Goal: Task Accomplishment & Management: Manage account settings

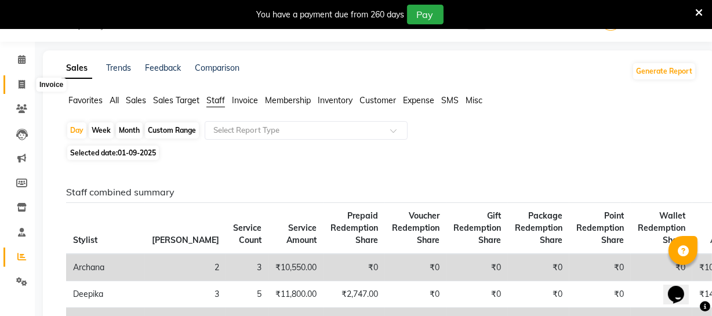
drag, startPoint x: 21, startPoint y: 86, endPoint x: 29, endPoint y: 80, distance: 10.3
click at [21, 86] on icon at bounding box center [22, 84] width 6 height 9
select select "service"
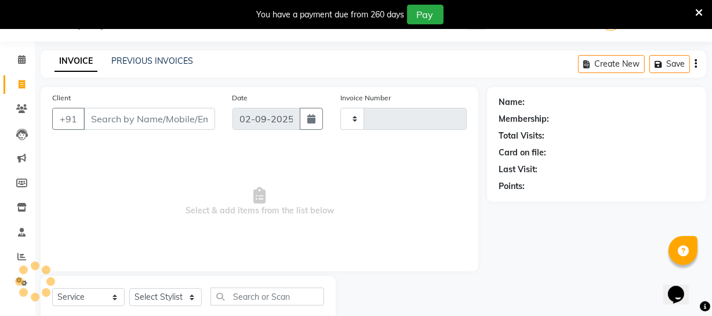
scroll to position [62, 0]
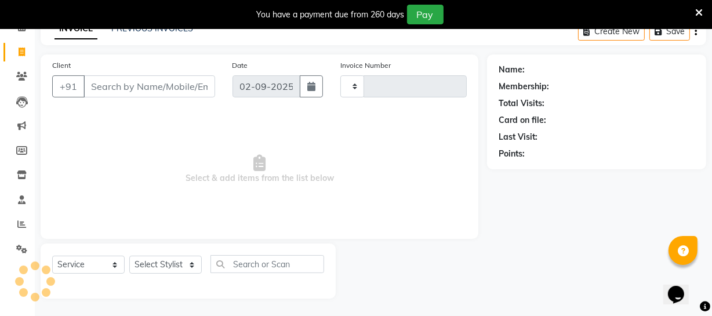
type input "3161"
select select "5237"
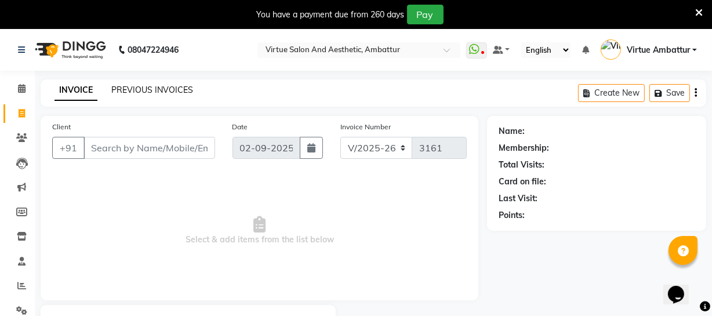
click at [155, 87] on link "PREVIOUS INVOICES" at bounding box center [152, 90] width 82 height 10
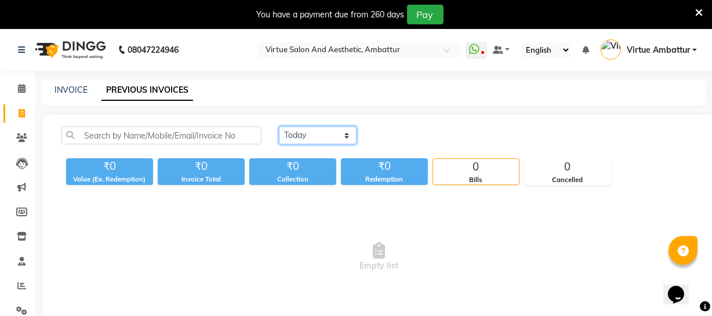
click at [292, 134] on select "[DATE] [DATE] Custom Range" at bounding box center [318, 135] width 78 height 18
select select "range"
click at [279, 126] on select "[DATE] [DATE] Custom Range" at bounding box center [318, 135] width 78 height 18
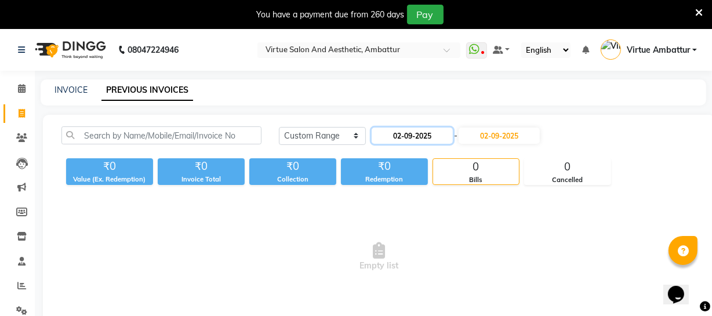
click at [396, 135] on input "02-09-2025" at bounding box center [412, 136] width 81 height 16
select select "9"
select select "2025"
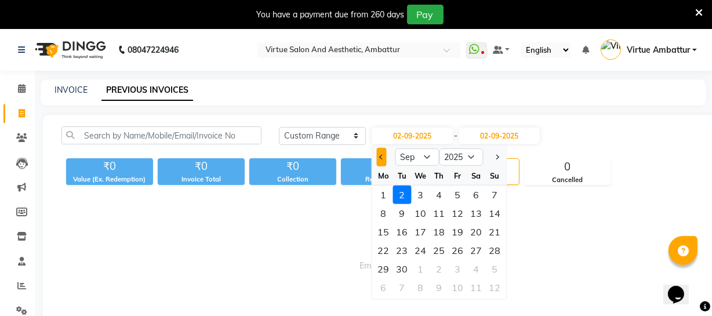
click at [382, 159] on span "Previous month" at bounding box center [381, 157] width 5 height 5
select select "8"
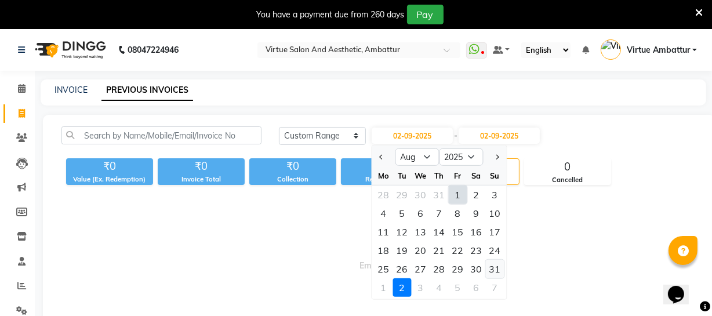
click at [498, 272] on div "31" at bounding box center [495, 269] width 19 height 19
type input "31-08-2025"
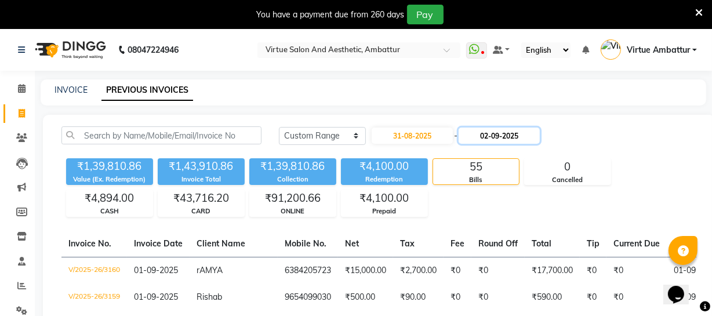
click at [493, 135] on input "02-09-2025" at bounding box center [499, 136] width 81 height 16
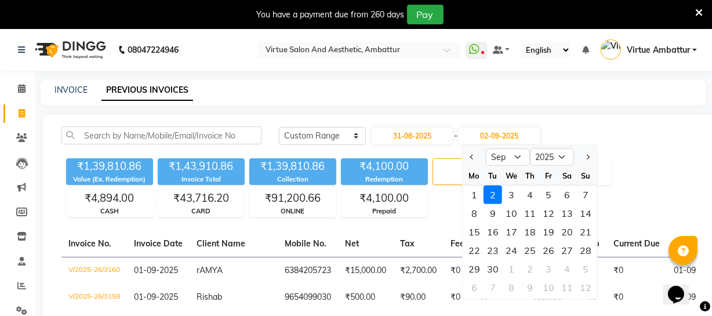
click at [470, 158] on button "Previous month" at bounding box center [472, 157] width 10 height 19
select select "8"
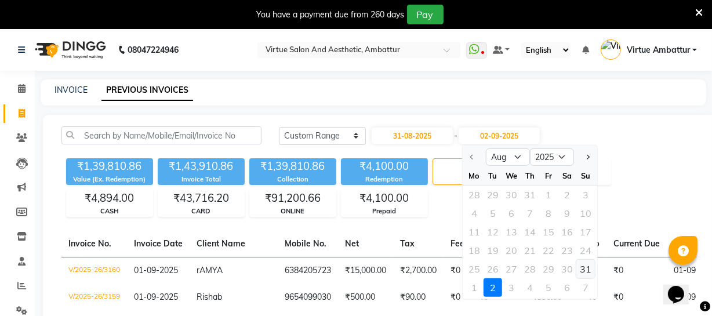
drag, startPoint x: 586, startPoint y: 270, endPoint x: 580, endPoint y: 261, distance: 10.8
click at [586, 270] on div "31" at bounding box center [585, 269] width 19 height 19
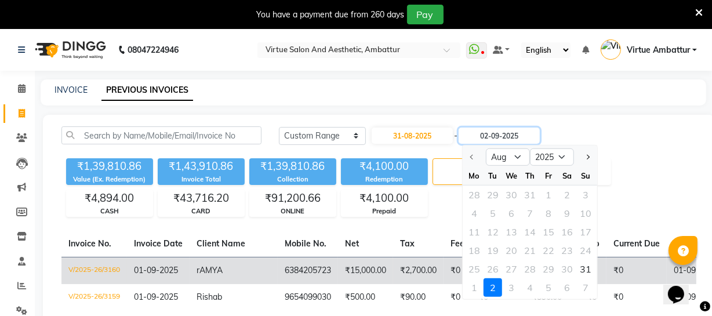
type input "31-08-2025"
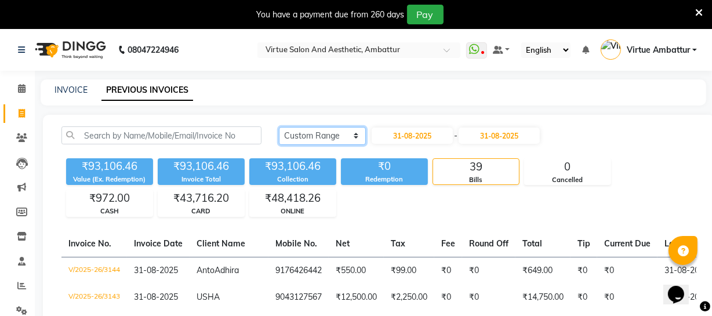
click at [329, 137] on select "[DATE] [DATE] Custom Range" at bounding box center [322, 136] width 87 height 18
select select "[DATE]"
click at [279, 127] on select "[DATE] [DATE] Custom Range" at bounding box center [322, 136] width 87 height 18
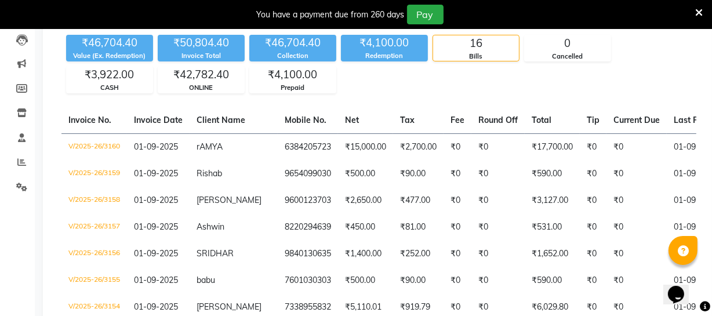
scroll to position [105, 0]
